Goal: Task Accomplishment & Management: Manage account settings

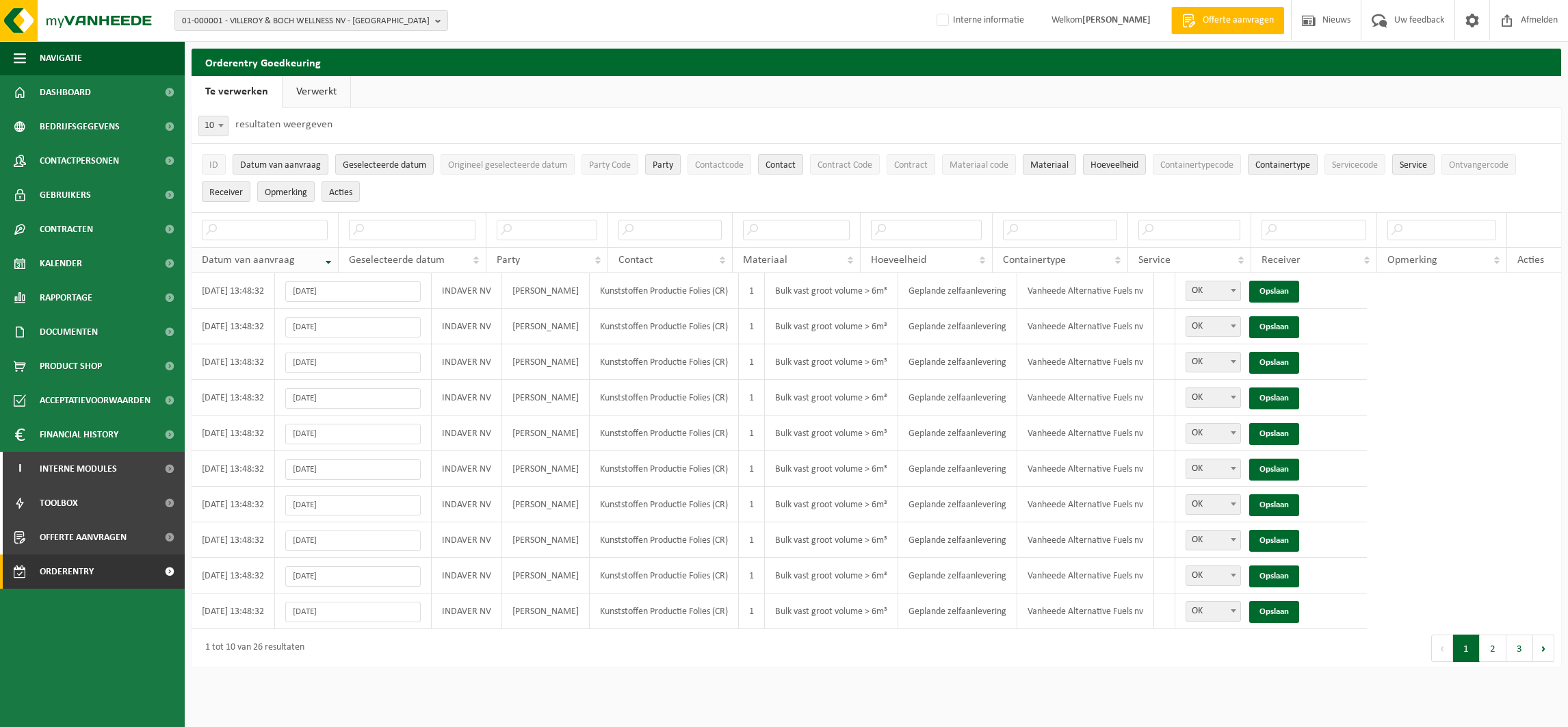
click at [326, 261] on th "Datum van aanvraag" at bounding box center [265, 261] width 147 height 26
click at [1299, 298] on link "Opslaan" at bounding box center [1274, 291] width 50 height 22
click at [1299, 292] on link "Opslaan" at bounding box center [1274, 291] width 50 height 22
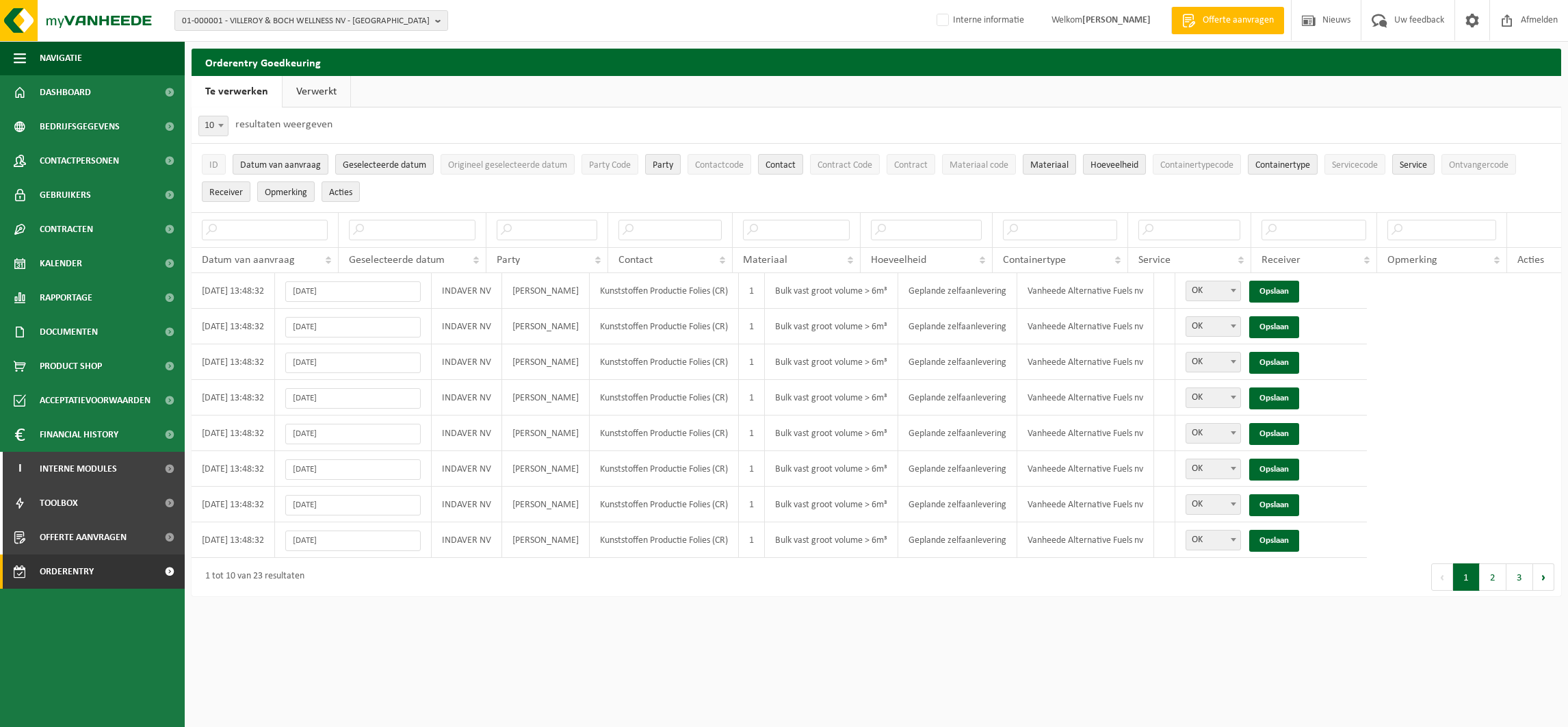
click at [1299, 292] on link "Opslaan" at bounding box center [1274, 291] width 50 height 22
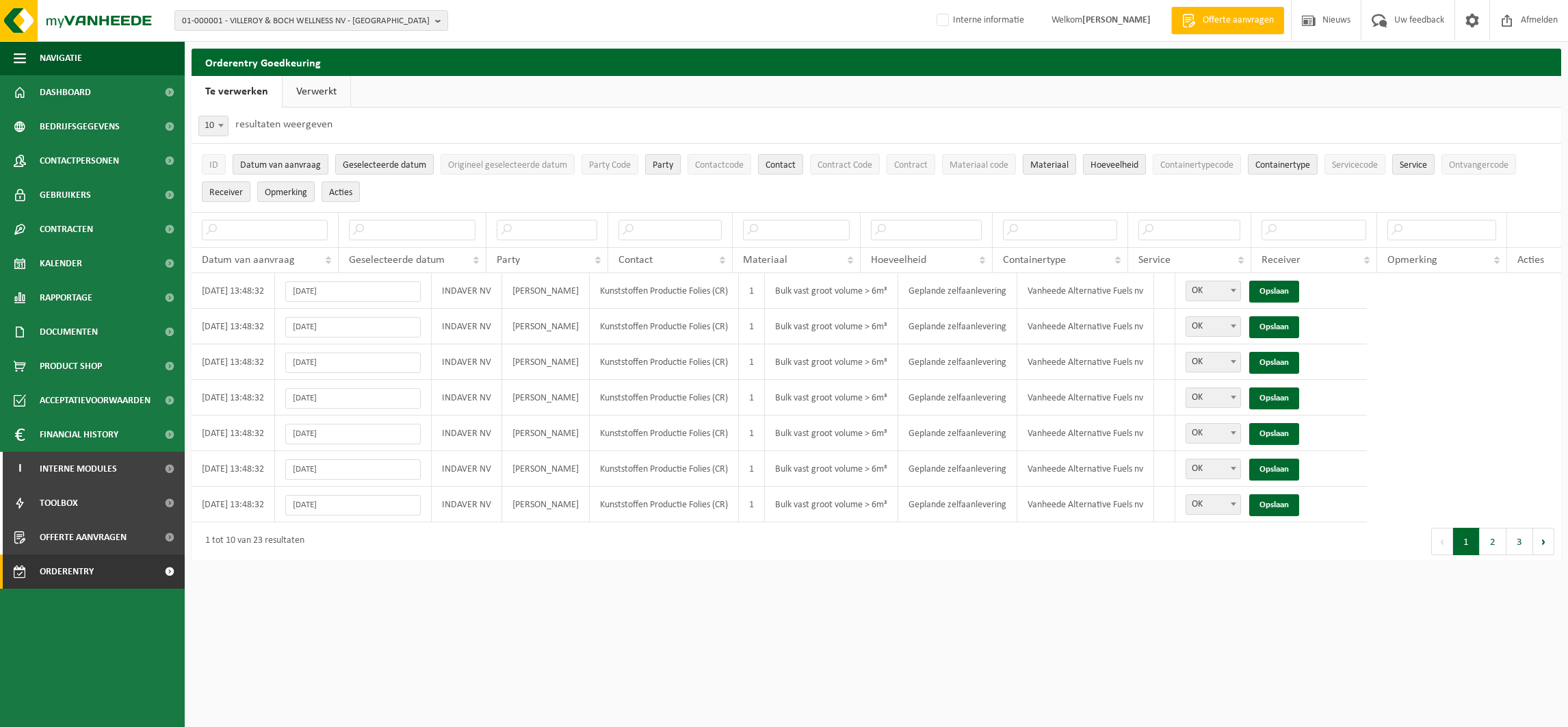
click at [1299, 292] on link "Opslaan" at bounding box center [1274, 291] width 50 height 22
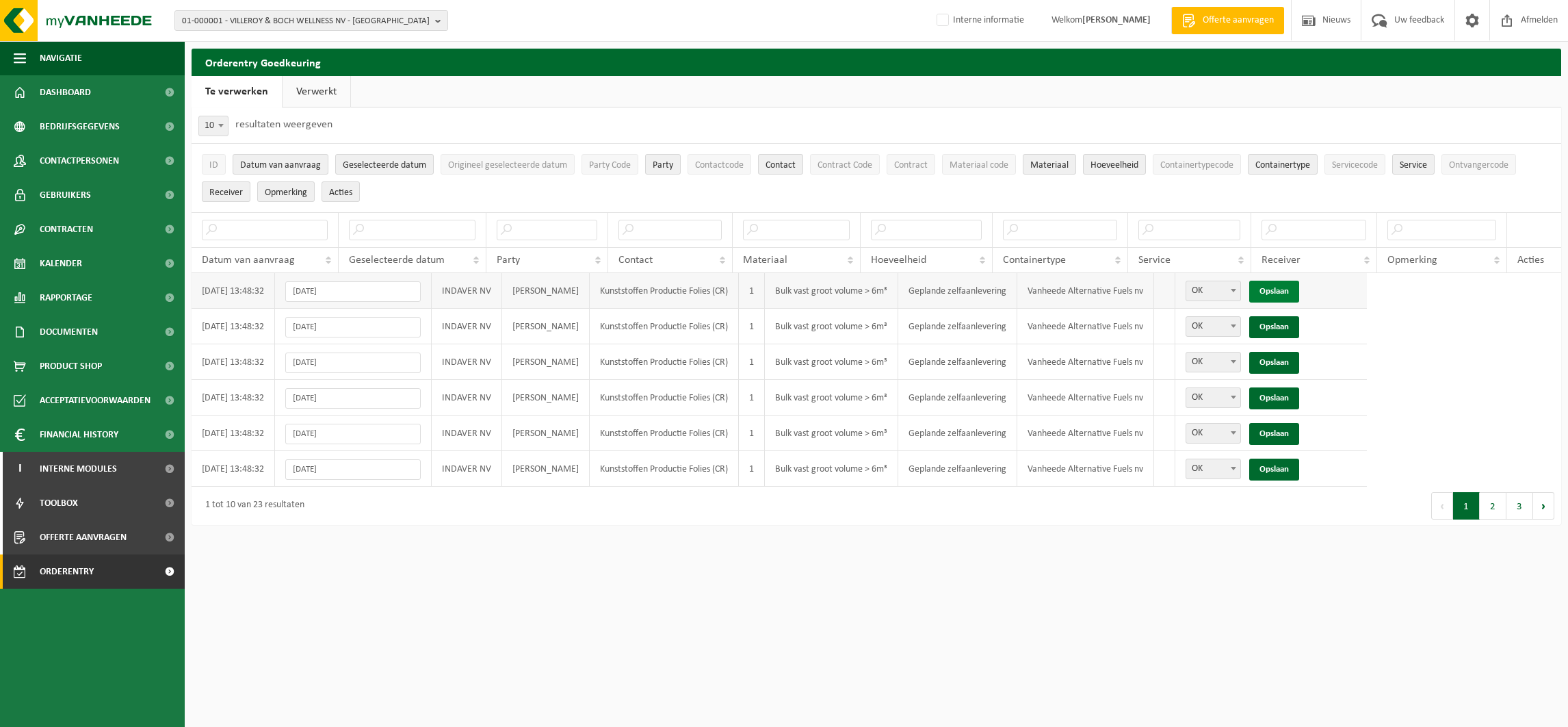
click at [1299, 293] on link "Opslaan" at bounding box center [1274, 291] width 50 height 22
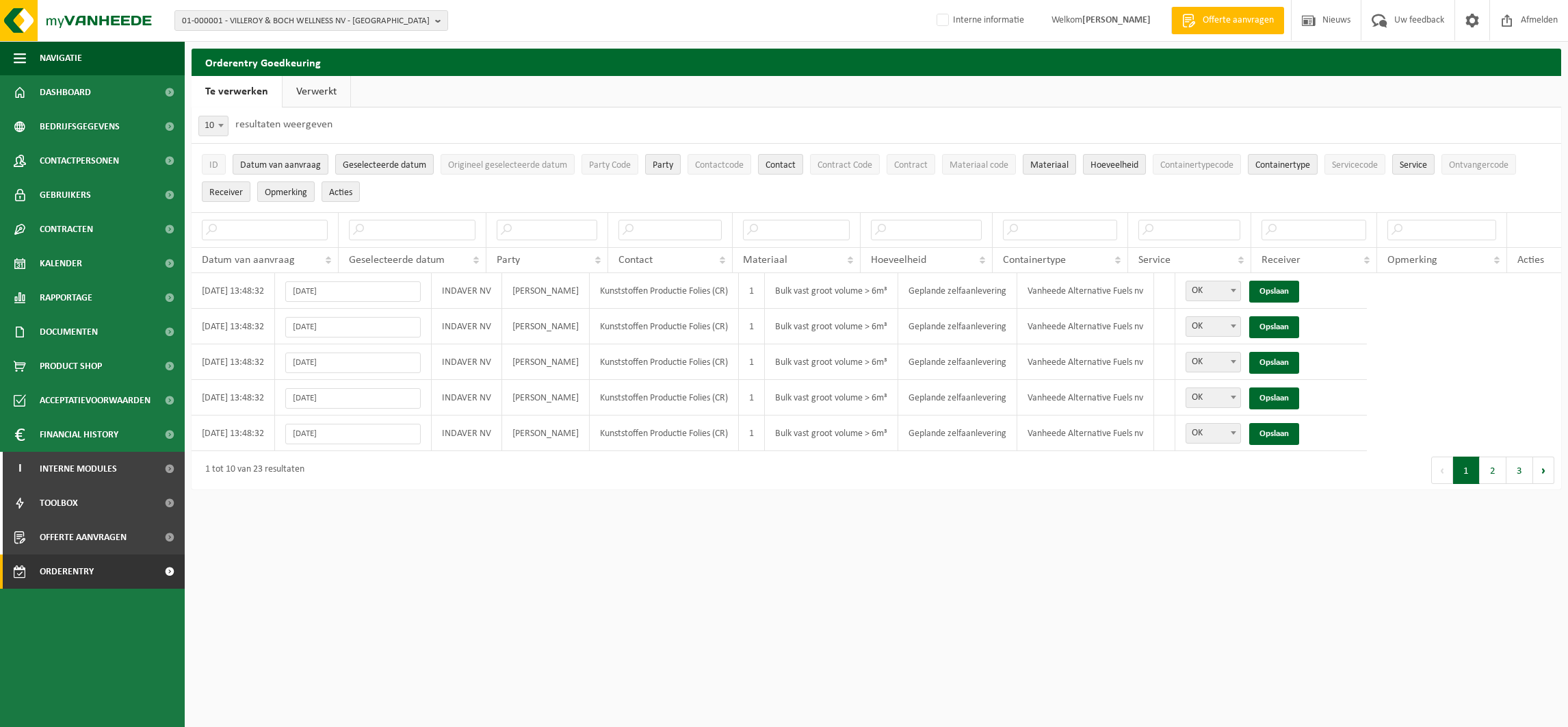
click at [1299, 293] on link "Opslaan" at bounding box center [1274, 291] width 50 height 22
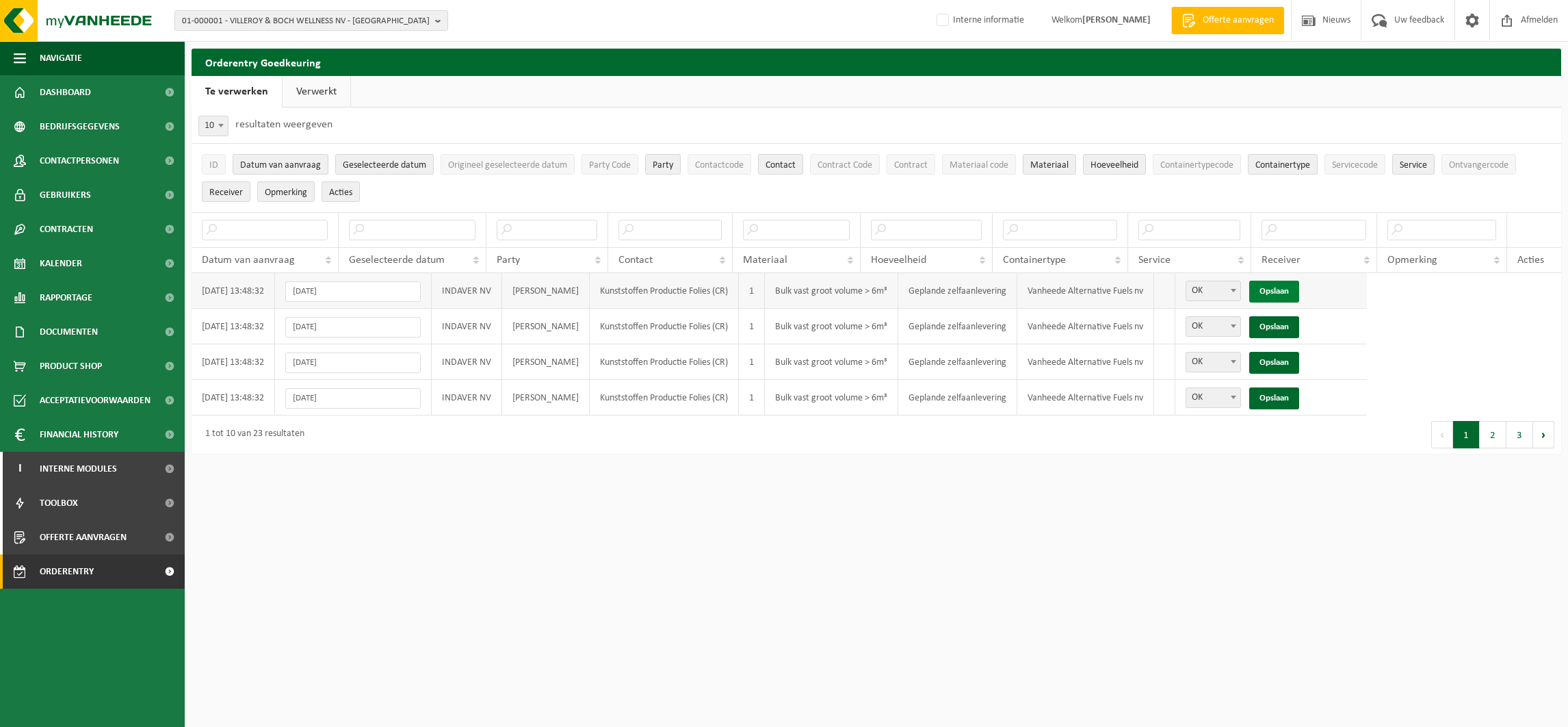
click at [1299, 297] on link "Opslaan" at bounding box center [1274, 291] width 50 height 22
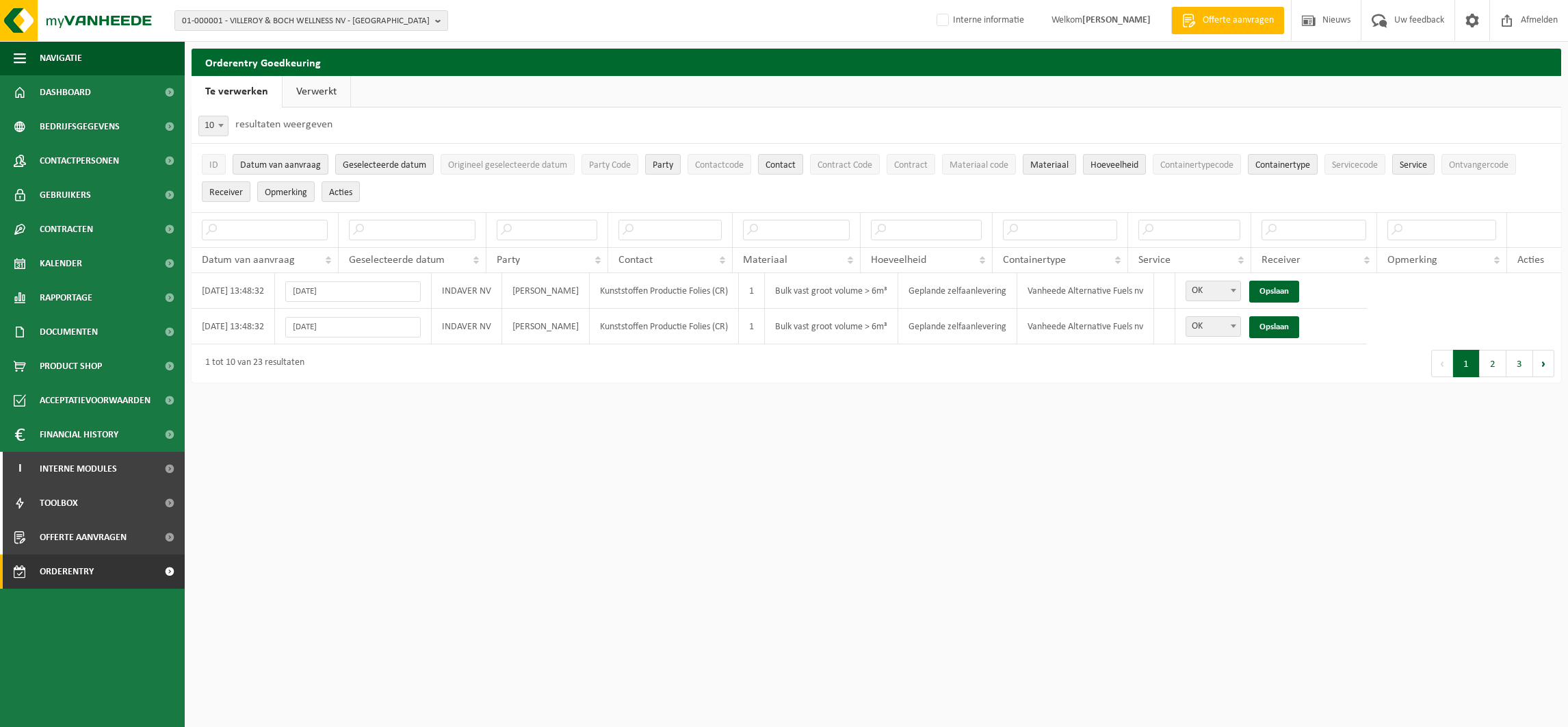
click at [1299, 297] on link "Opslaan" at bounding box center [1274, 291] width 50 height 22
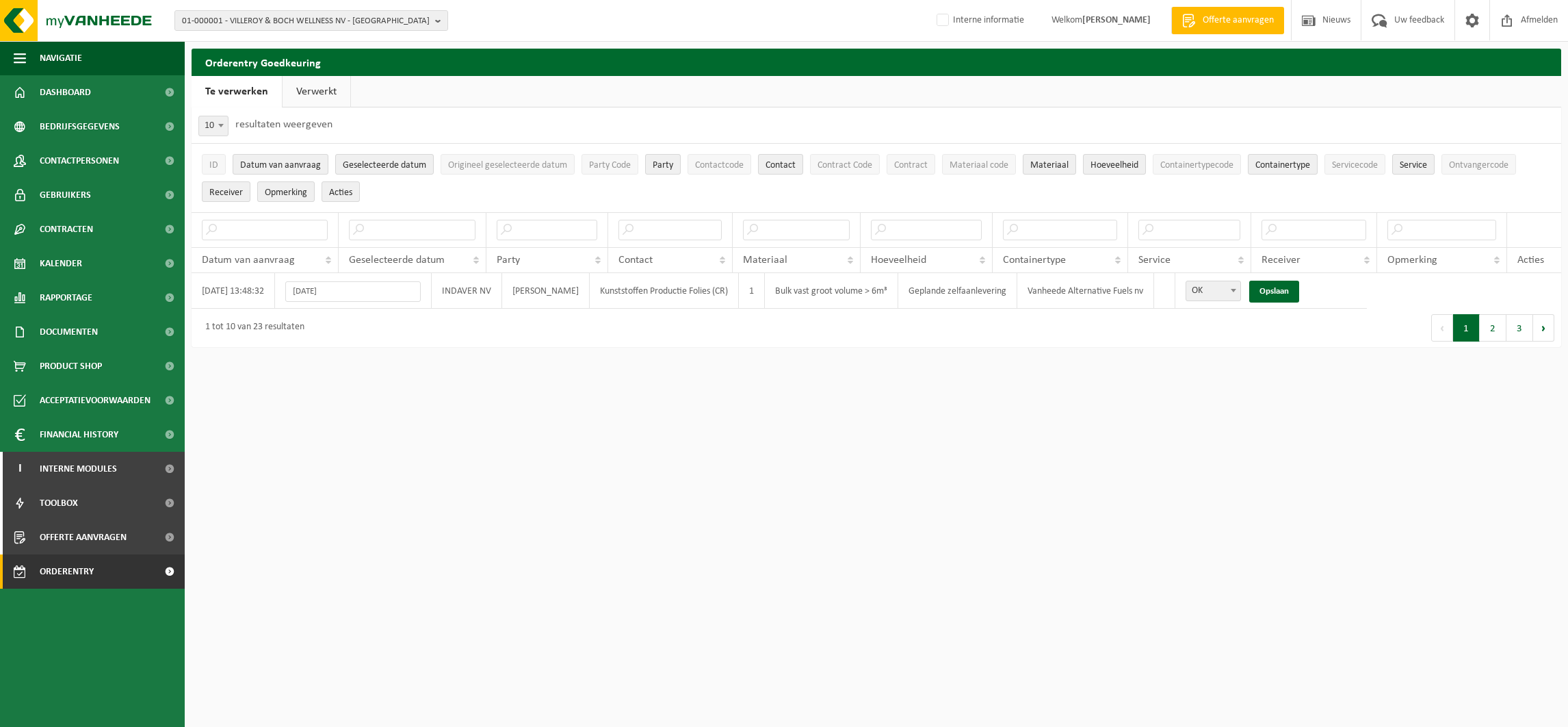
click at [1299, 295] on link "Opslaan" at bounding box center [1274, 291] width 50 height 22
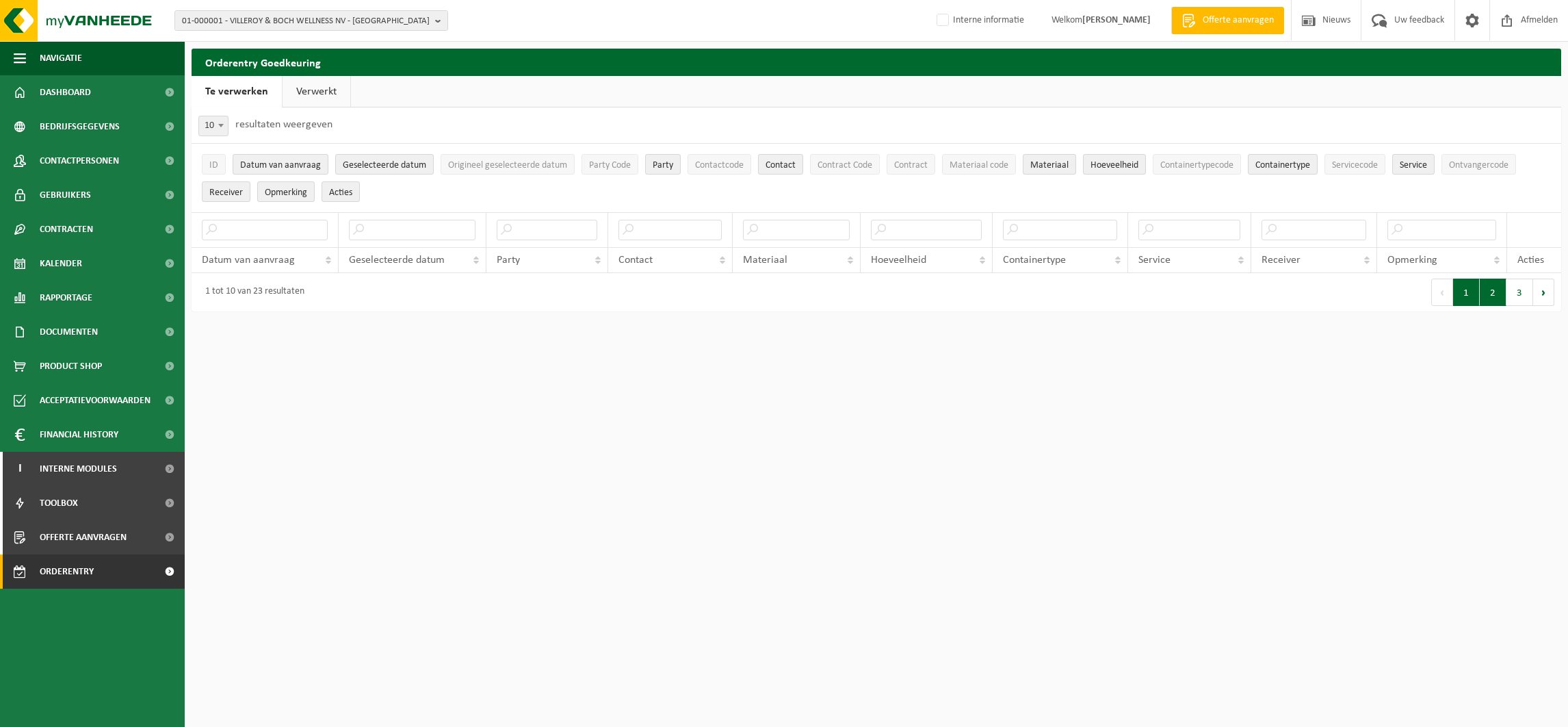
click at [1497, 294] on button "2" at bounding box center [1493, 292] width 26 height 27
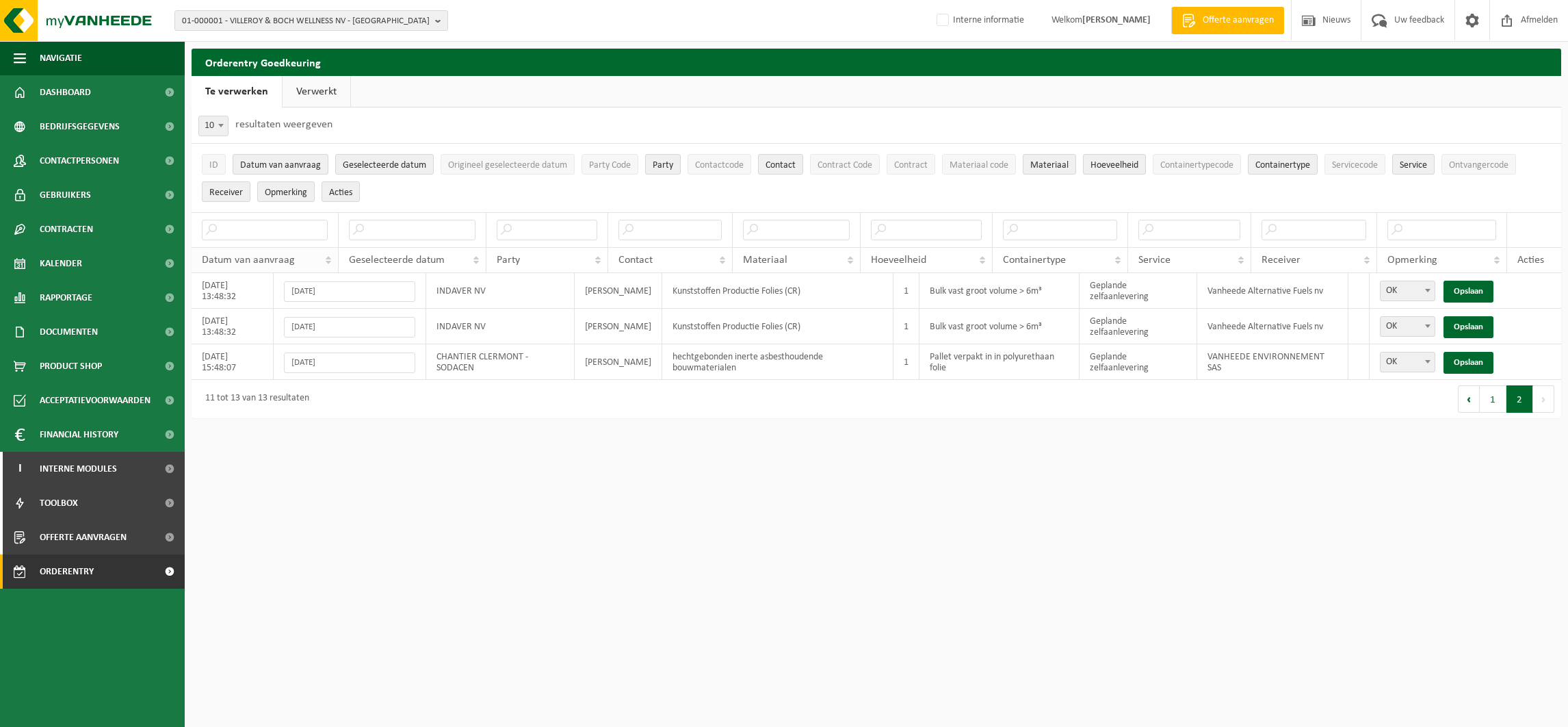
click at [321, 256] on th "Datum van aanvraag" at bounding box center [265, 261] width 147 height 26
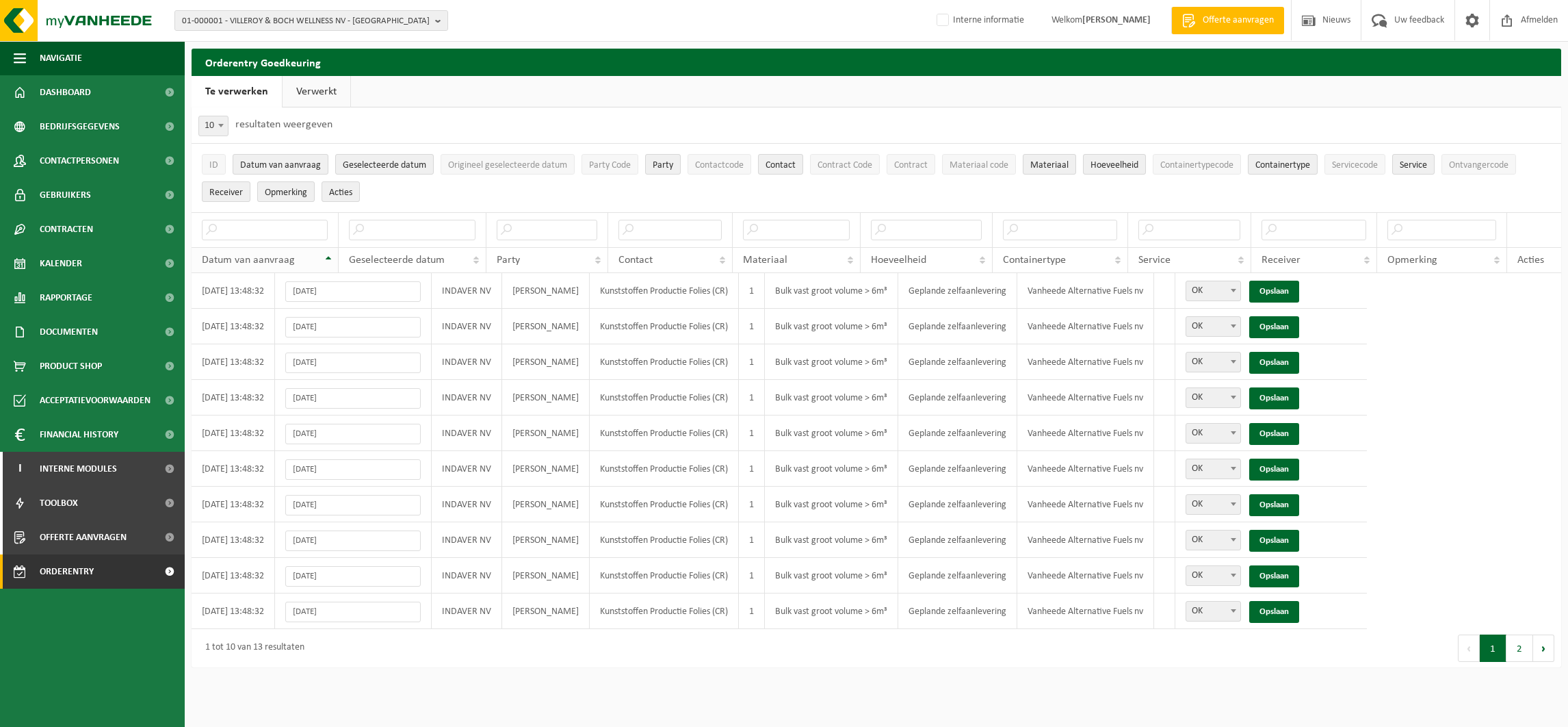
click at [321, 256] on th "Datum van aanvraag" at bounding box center [265, 261] width 147 height 26
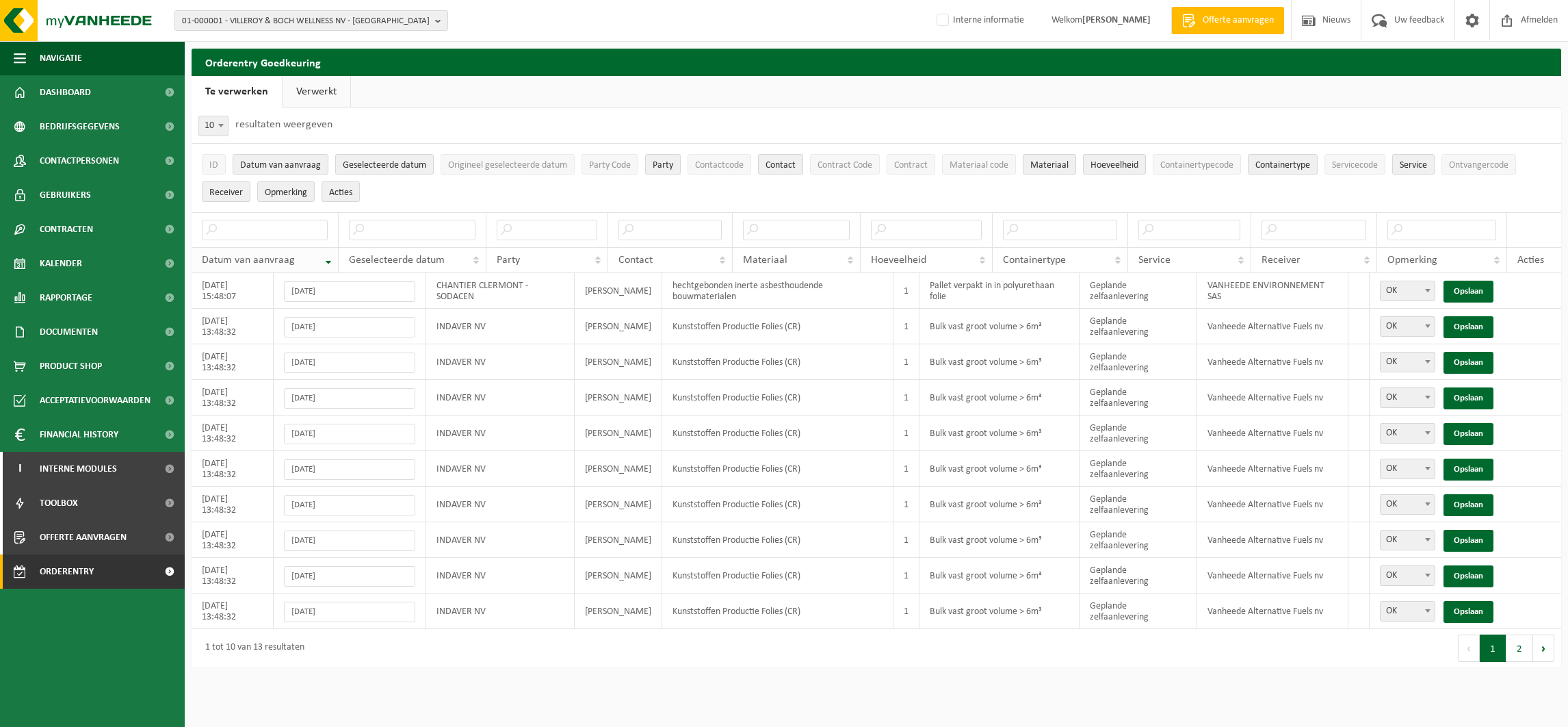
click at [321, 253] on th "Datum van aanvraag" at bounding box center [265, 261] width 147 height 26
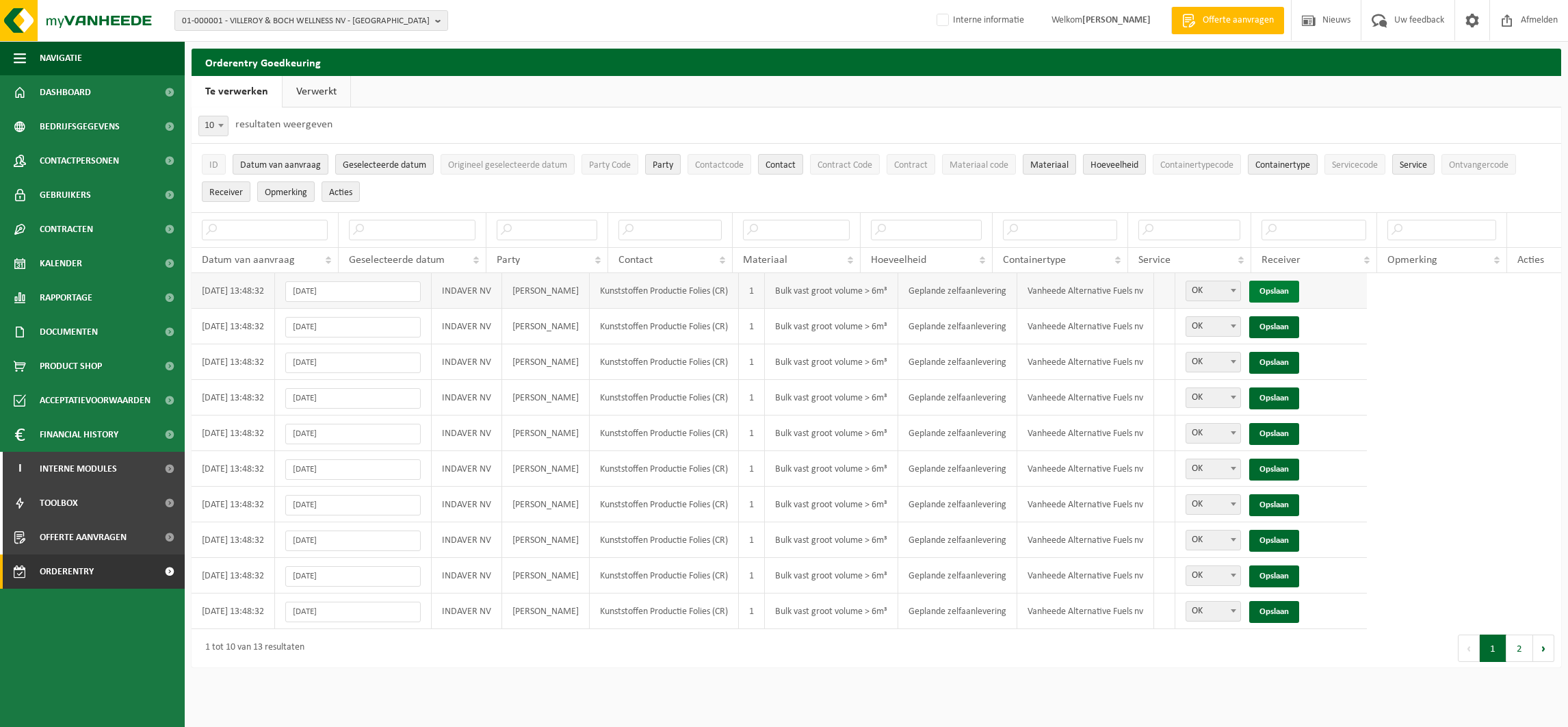
click at [1299, 292] on link "Opslaan" at bounding box center [1274, 291] width 50 height 22
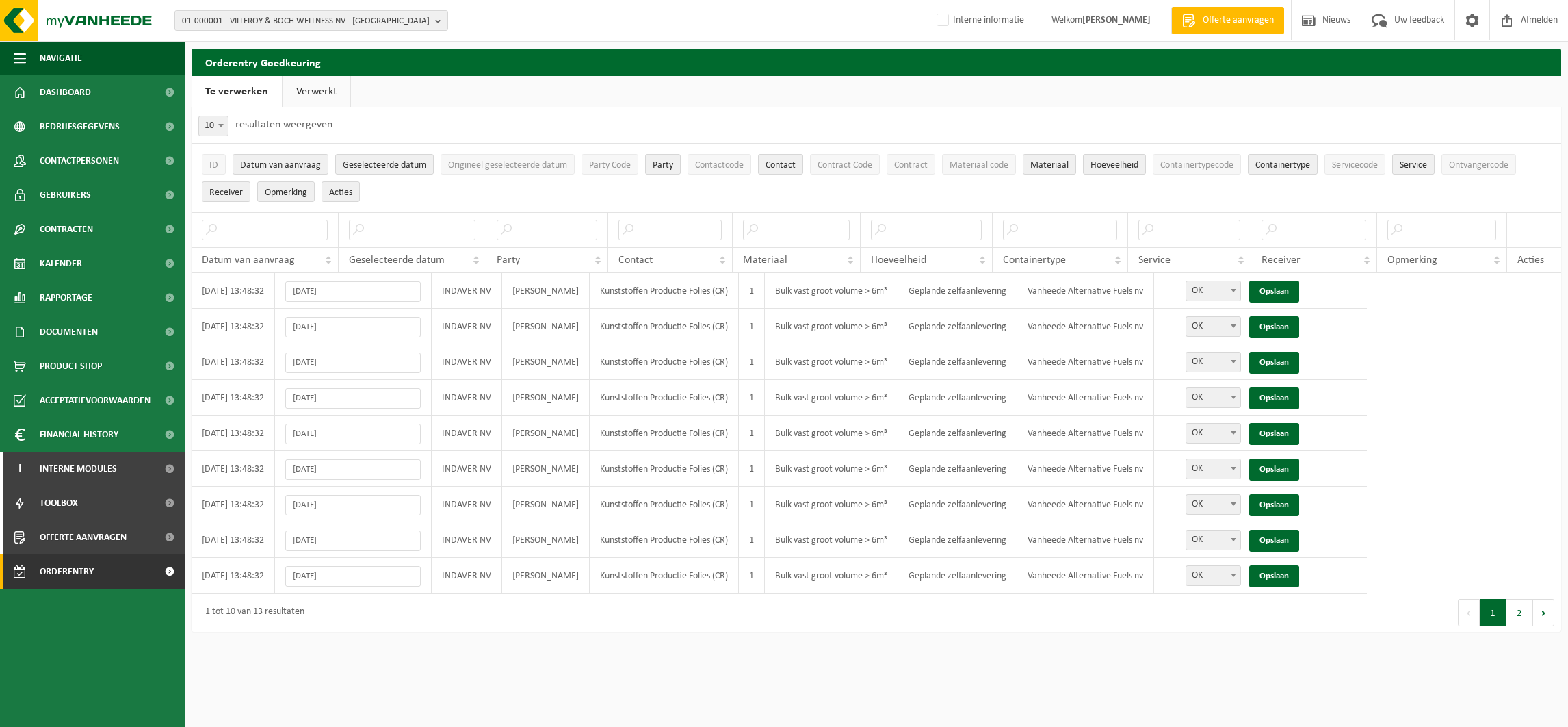
click at [1299, 292] on link "Opslaan" at bounding box center [1274, 291] width 50 height 22
click at [1299, 294] on link "Opslaan" at bounding box center [1274, 291] width 50 height 22
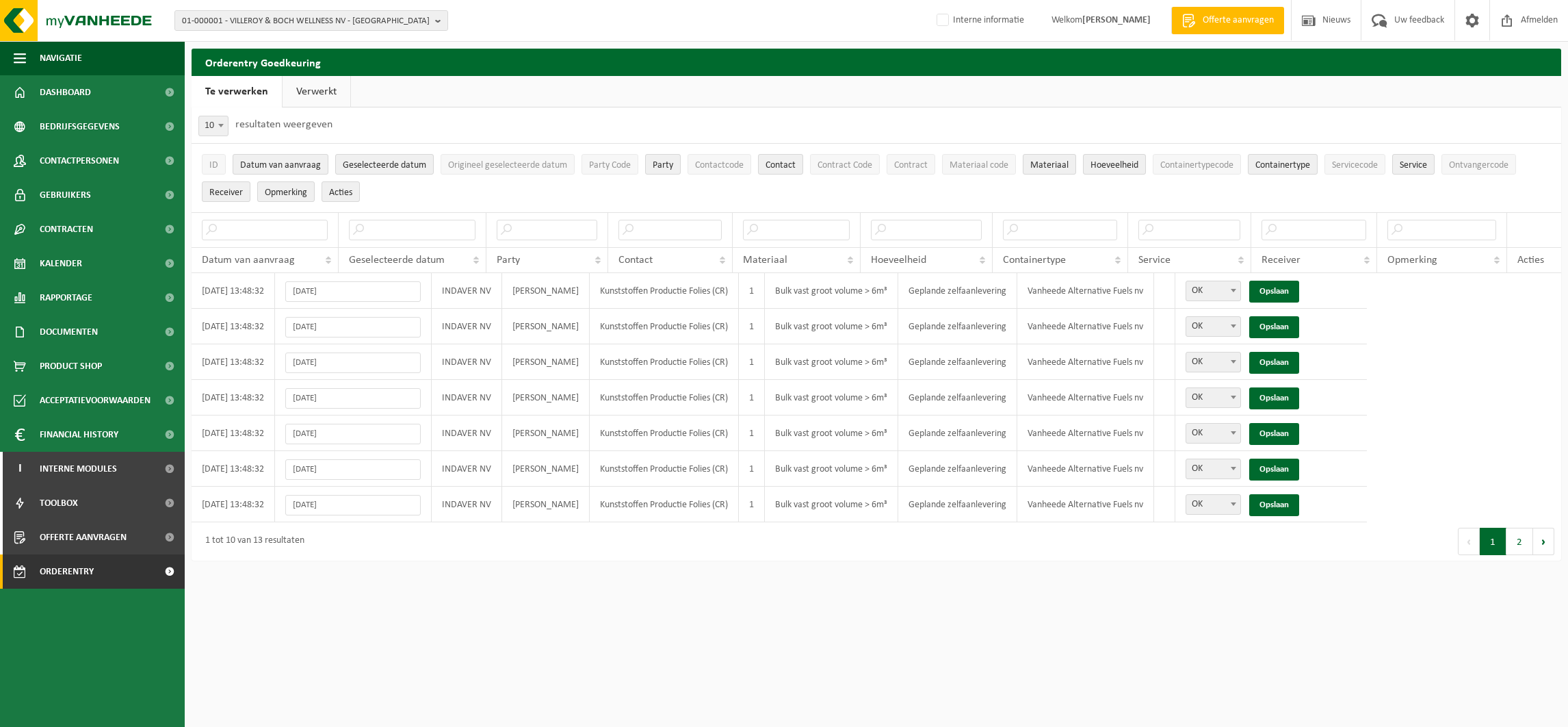
click at [1299, 294] on link "Opslaan" at bounding box center [1274, 291] width 50 height 22
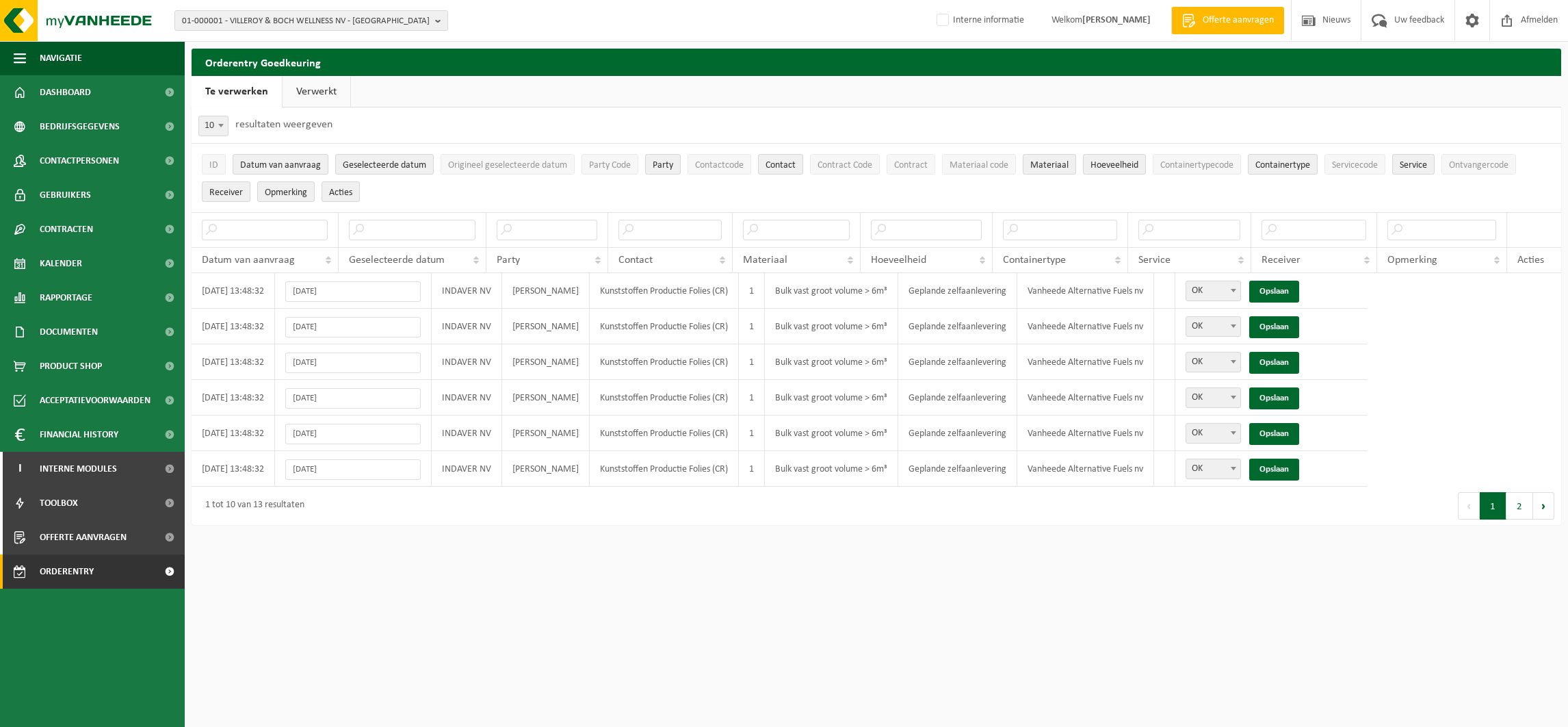
click at [1299, 294] on link "Opslaan" at bounding box center [1274, 291] width 50 height 22
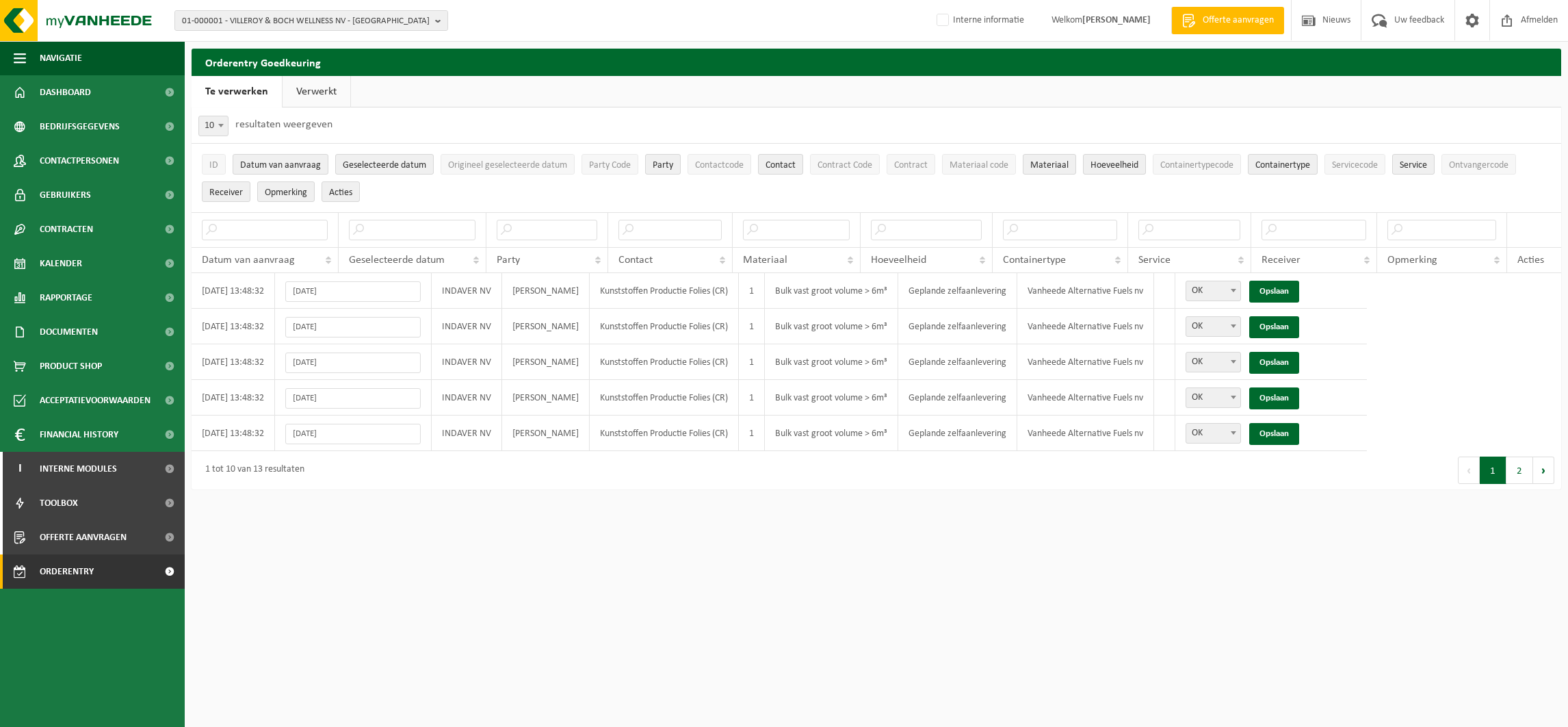
click at [1299, 294] on link "Opslaan" at bounding box center [1274, 291] width 50 height 22
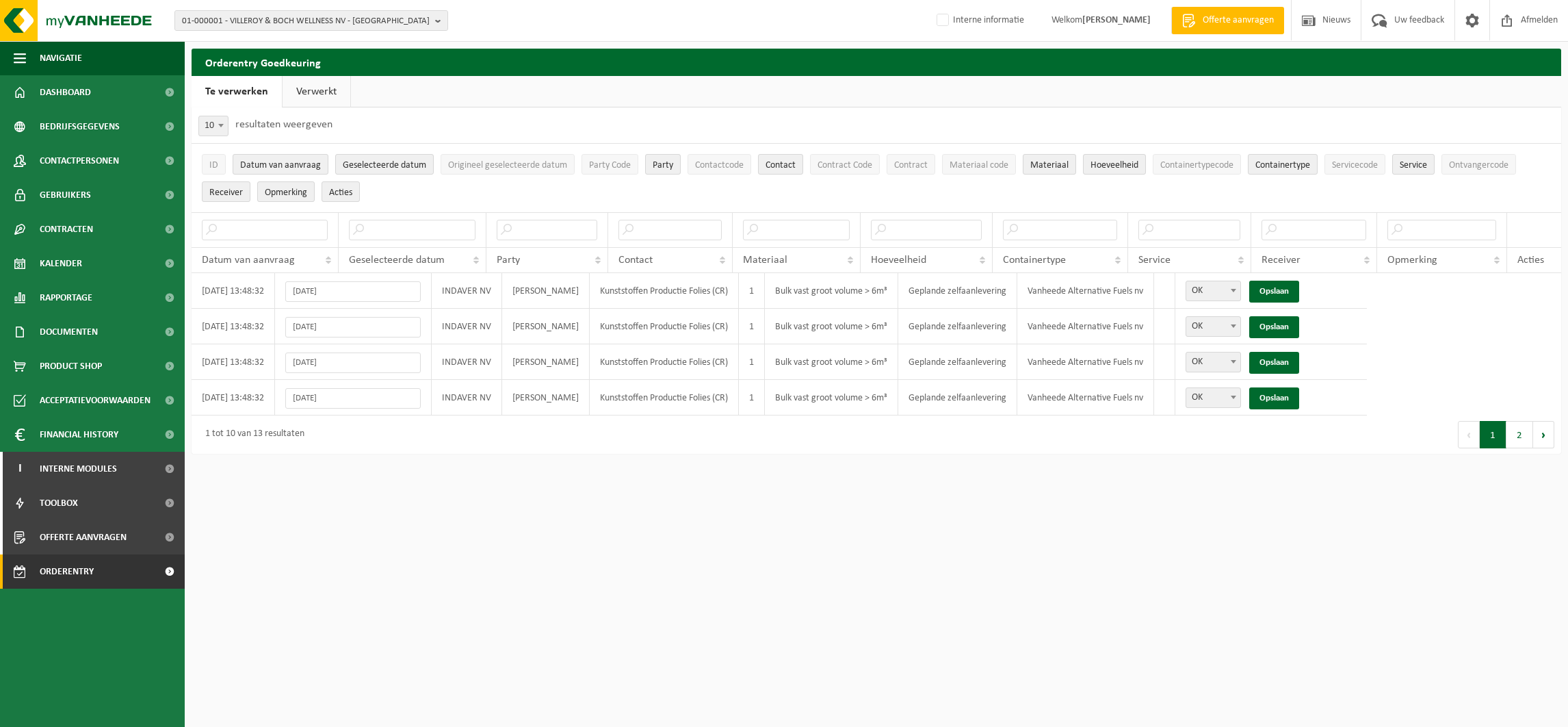
click at [1299, 294] on link "Opslaan" at bounding box center [1274, 291] width 50 height 22
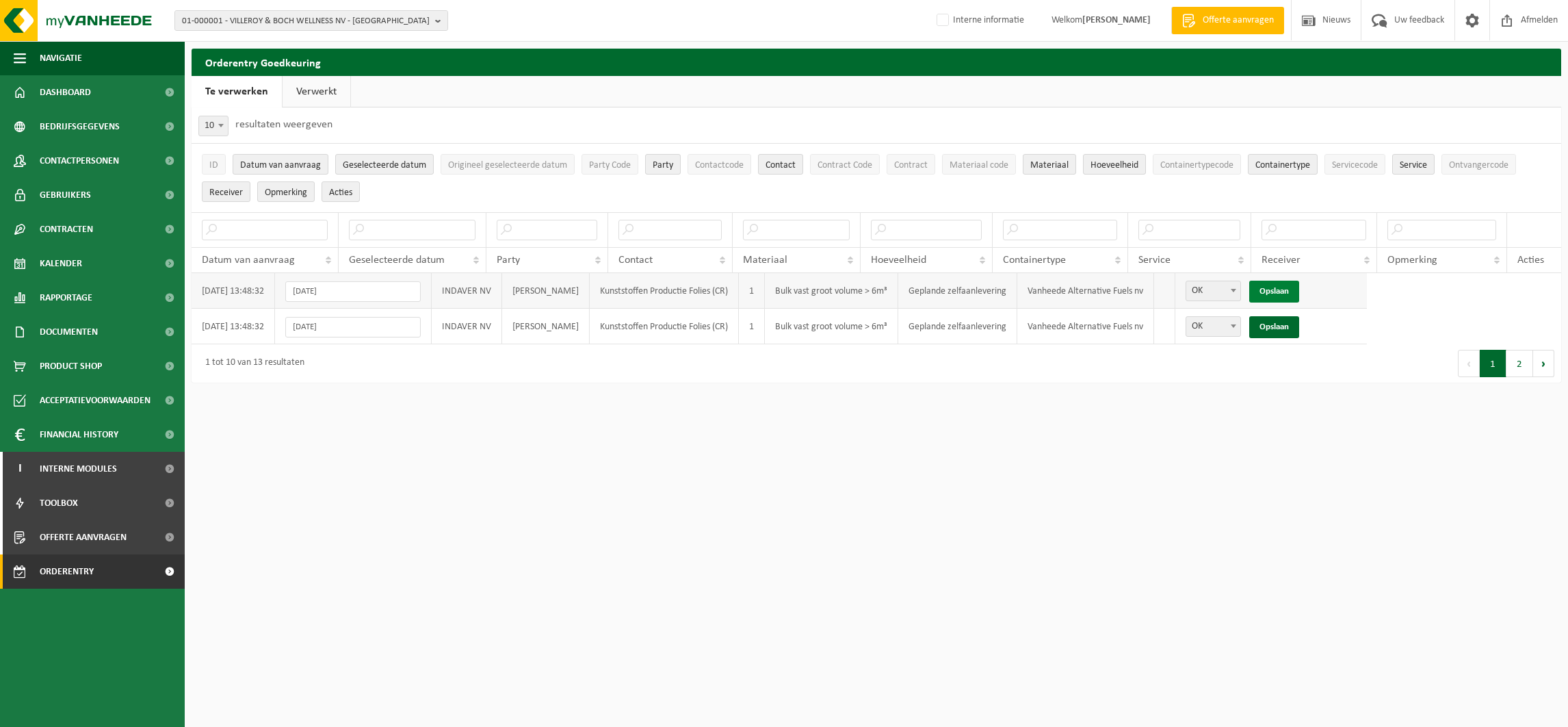
click at [1299, 289] on link "Opslaan" at bounding box center [1274, 291] width 50 height 22
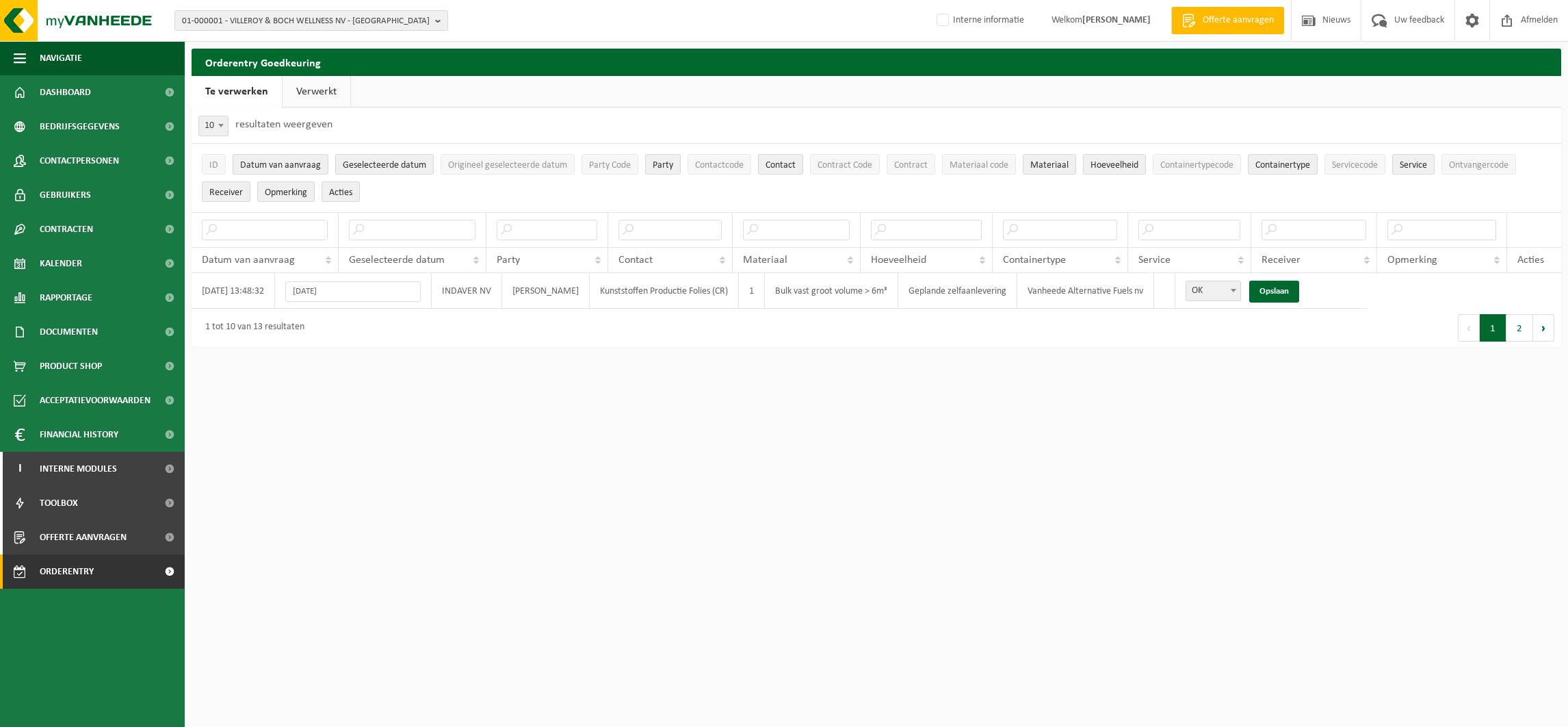
click at [1299, 289] on link "Opslaan" at bounding box center [1274, 291] width 50 height 22
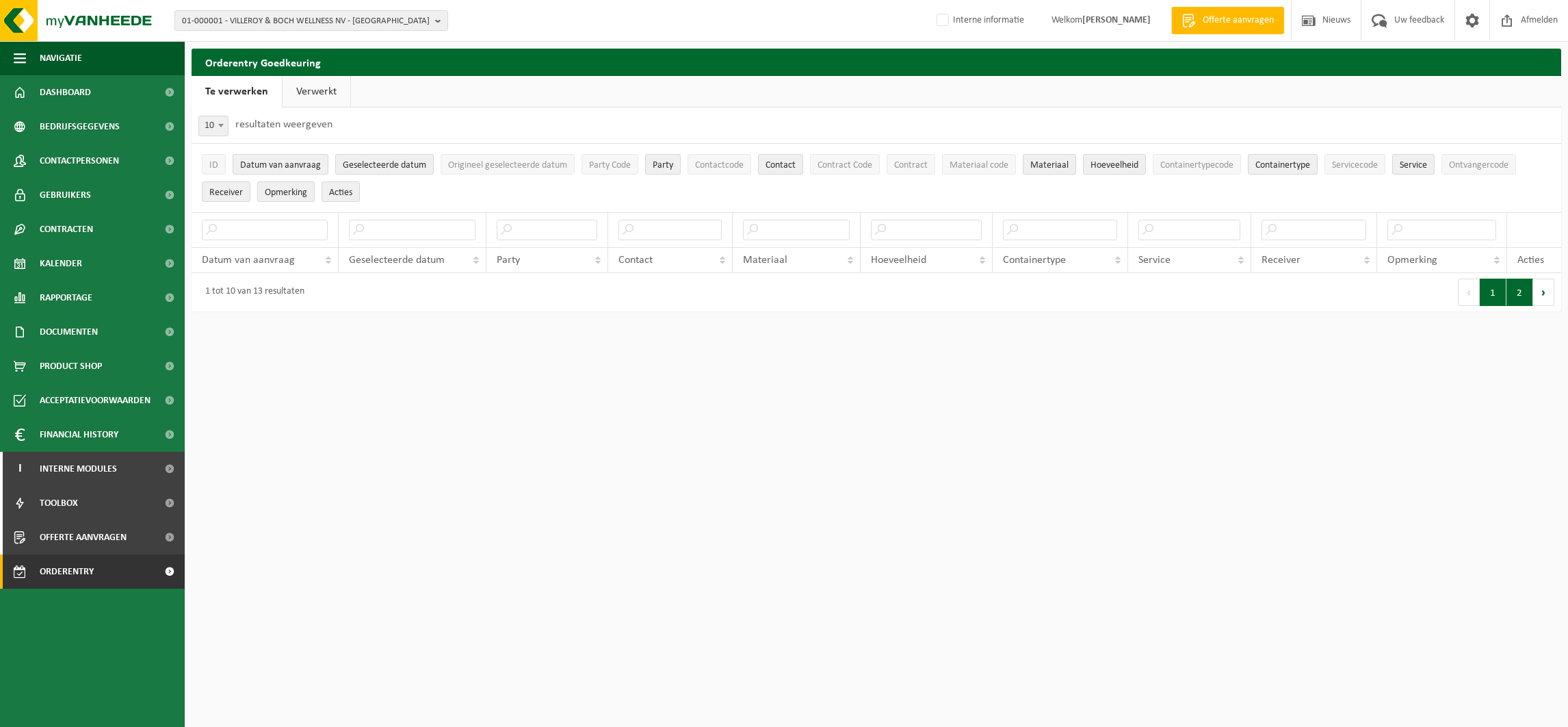
click at [1520, 287] on button "2" at bounding box center [1520, 292] width 26 height 27
click at [1520, 310] on button "1" at bounding box center [1520, 311] width 26 height 27
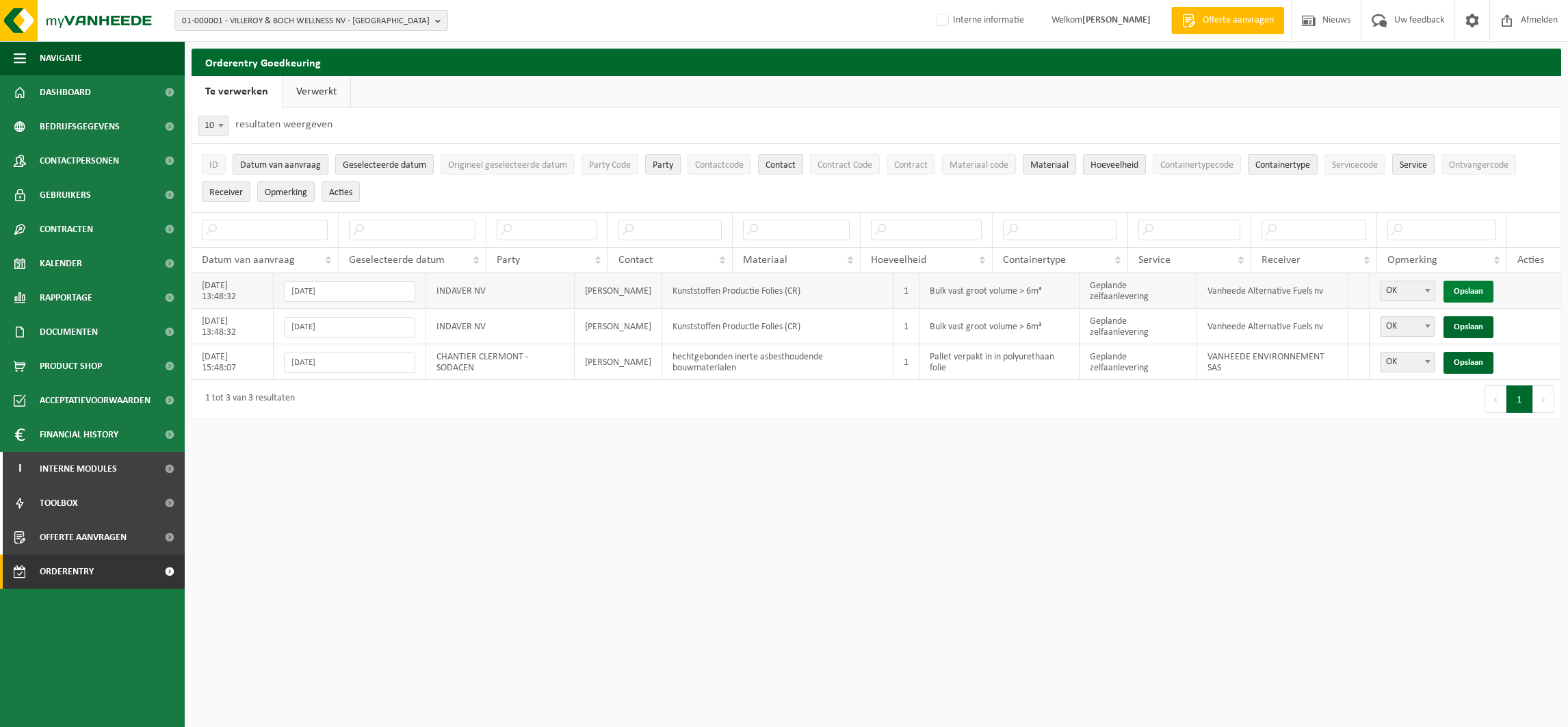
click at [1468, 282] on link "Opslaan" at bounding box center [1468, 291] width 50 height 22
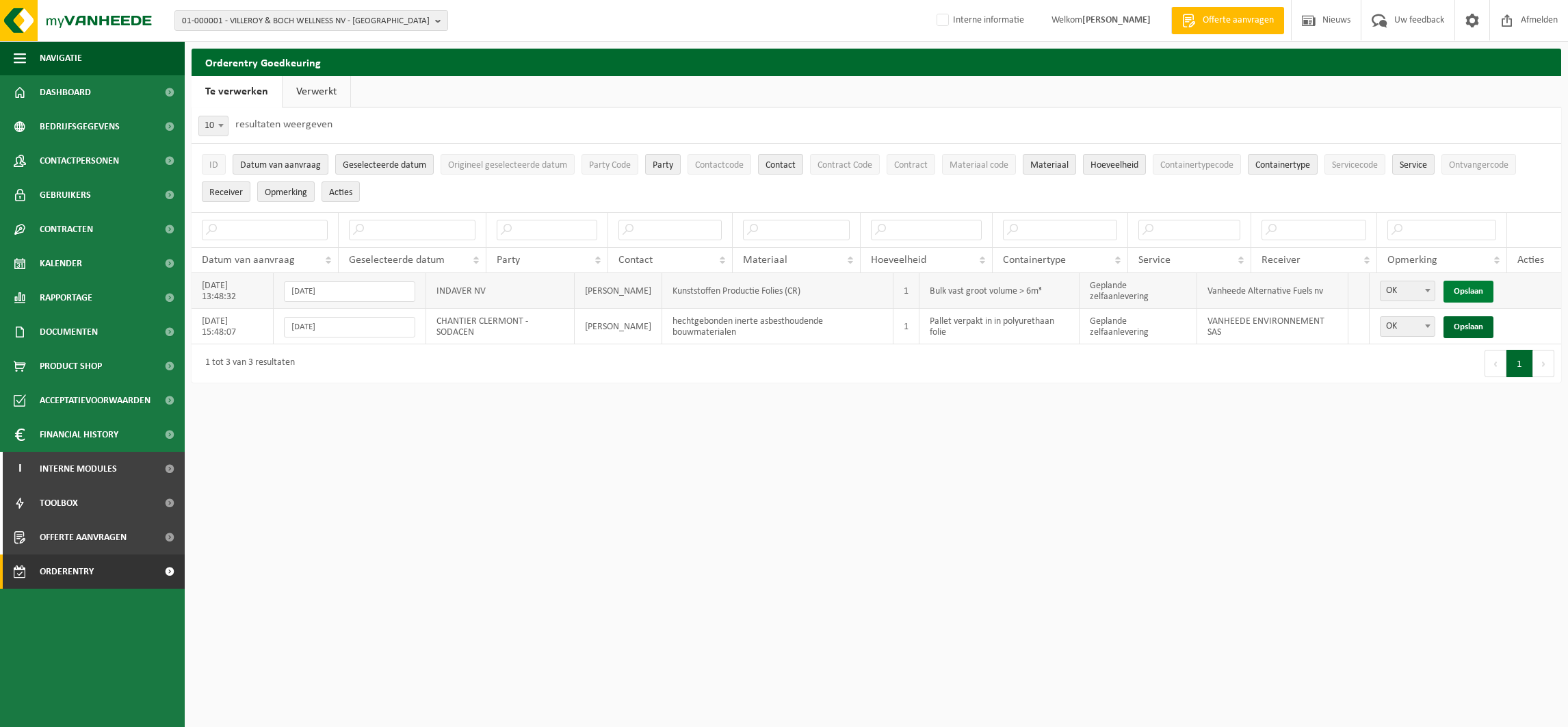
click at [1468, 282] on link "Opslaan" at bounding box center [1468, 291] width 50 height 22
